Goal: Share content: Share content

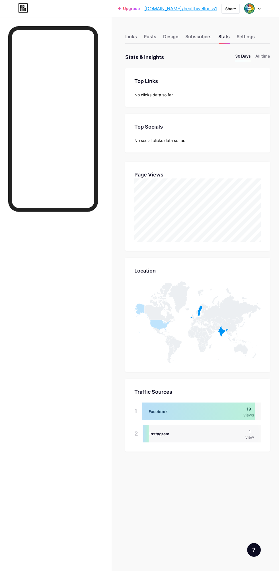
scroll to position [571, 279]
click at [231, 9] on div "Share" at bounding box center [230, 9] width 11 height 6
click at [218, 26] on div "Copy link" at bounding box center [197, 30] width 85 height 14
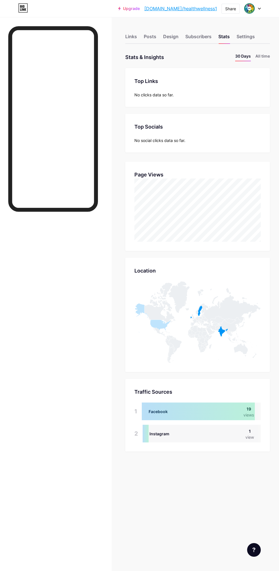
click at [231, 9] on div "Share" at bounding box center [230, 9] width 11 height 6
click at [211, 31] on div "Copy link" at bounding box center [197, 30] width 85 height 14
click at [212, 29] on div "Copy link" at bounding box center [197, 30] width 85 height 14
click at [209, 30] on div "Copy link" at bounding box center [197, 30] width 85 height 14
click at [217, 25] on div "Copy link" at bounding box center [197, 30] width 85 height 14
